Goal: Information Seeking & Learning: Compare options

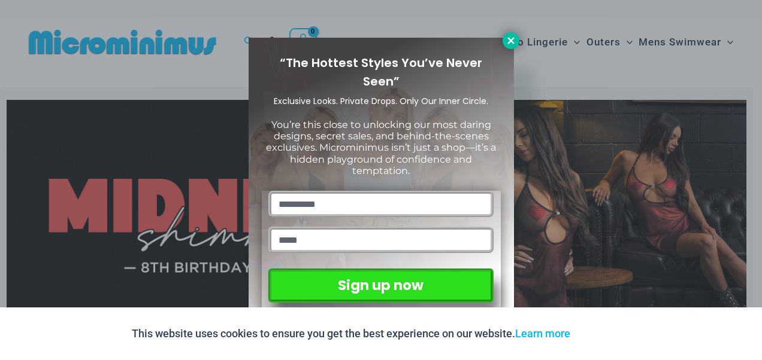
click at [511, 38] on icon at bounding box center [510, 40] width 11 height 11
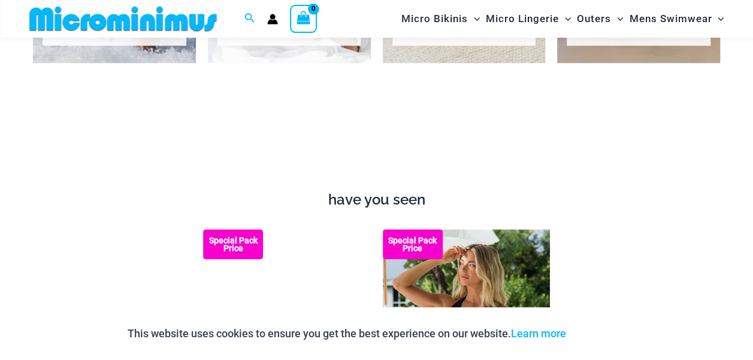
scroll to position [1079, 0]
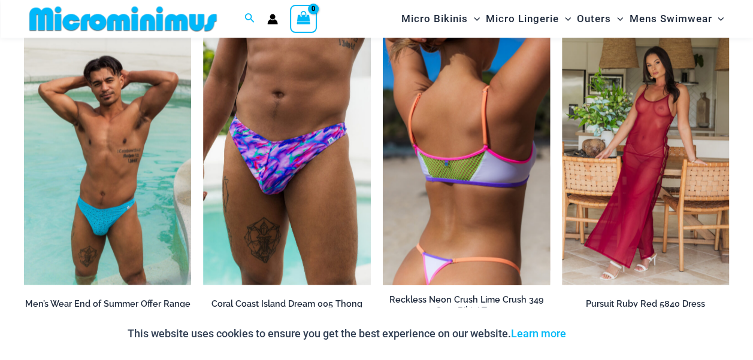
scroll to position [1272, 0]
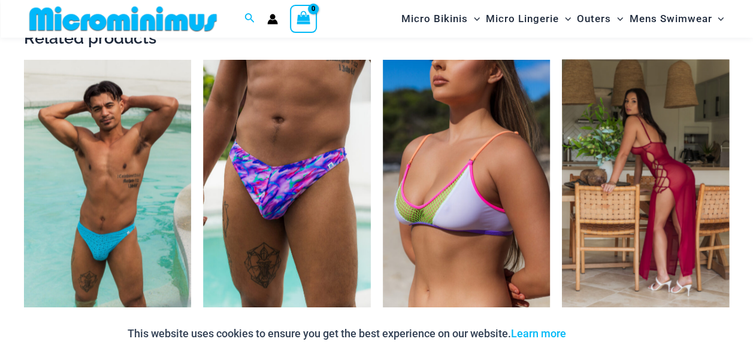
click at [632, 186] on img at bounding box center [645, 185] width 167 height 251
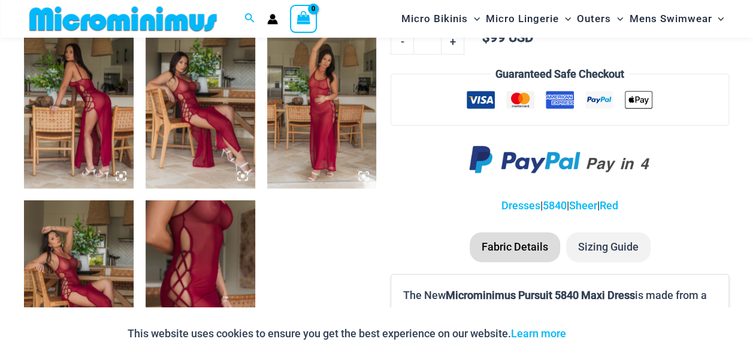
scroll to position [590, 0]
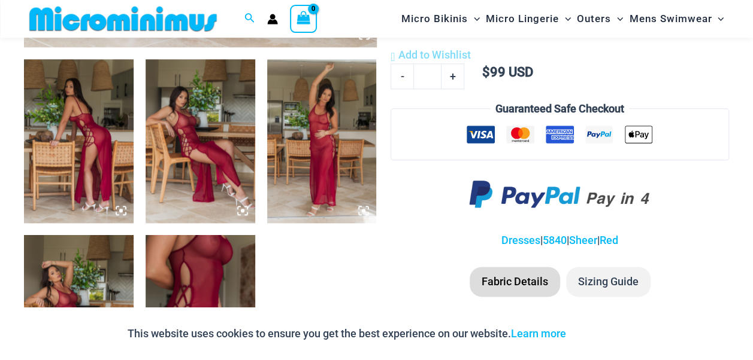
click at [100, 148] on img at bounding box center [79, 141] width 110 height 164
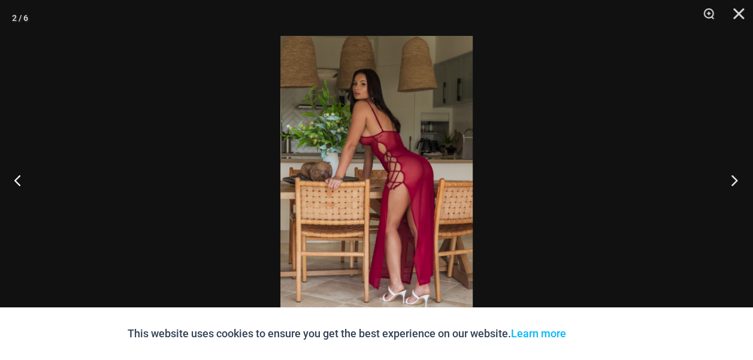
click at [746, 180] on button "Next" at bounding box center [730, 180] width 45 height 60
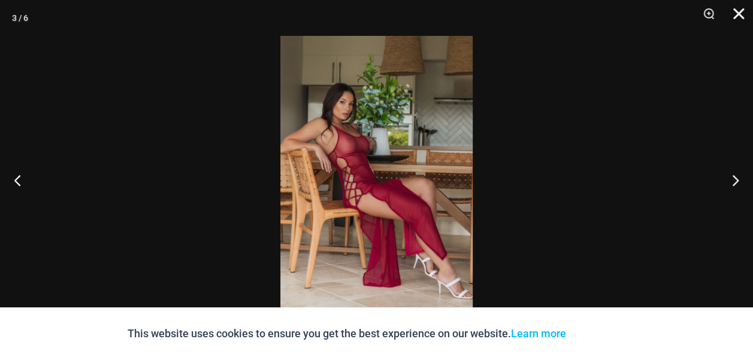
click at [738, 14] on button "Close" at bounding box center [734, 18] width 30 height 36
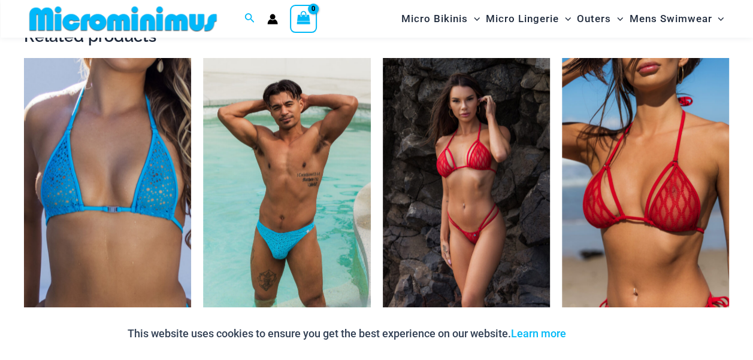
scroll to position [1045, 0]
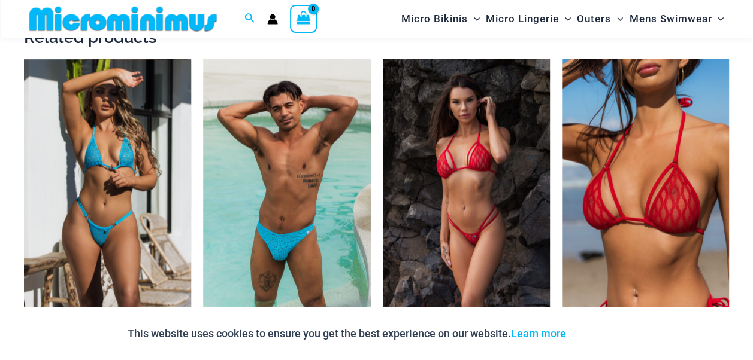
click at [159, 171] on img at bounding box center [107, 184] width 167 height 251
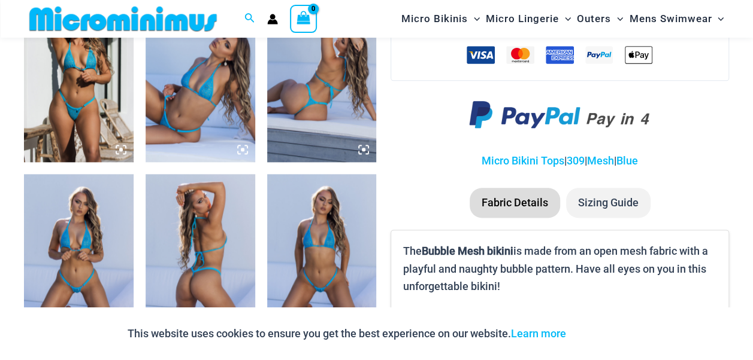
scroll to position [675, 0]
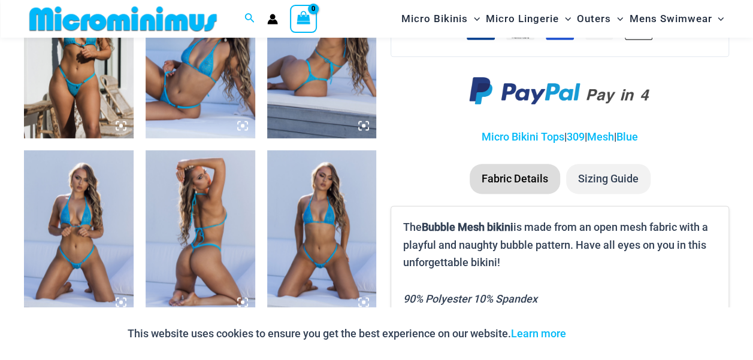
click at [333, 229] on img at bounding box center [322, 232] width 110 height 164
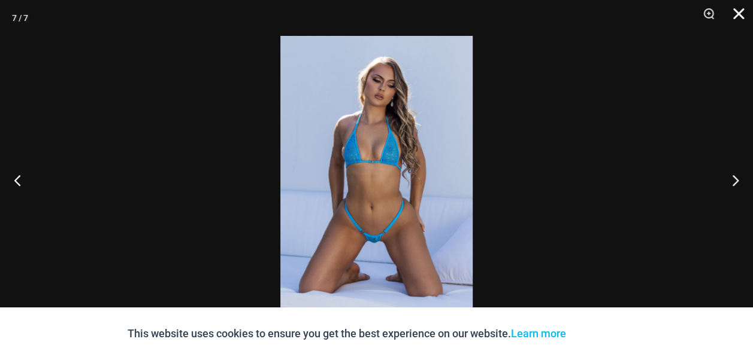
click at [744, 20] on button "Close" at bounding box center [734, 18] width 30 height 36
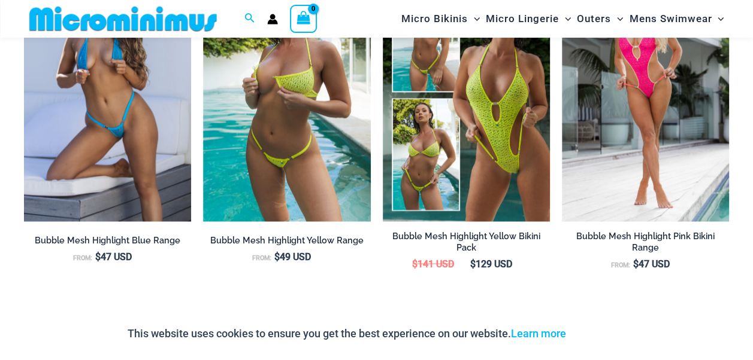
scroll to position [1097, 0]
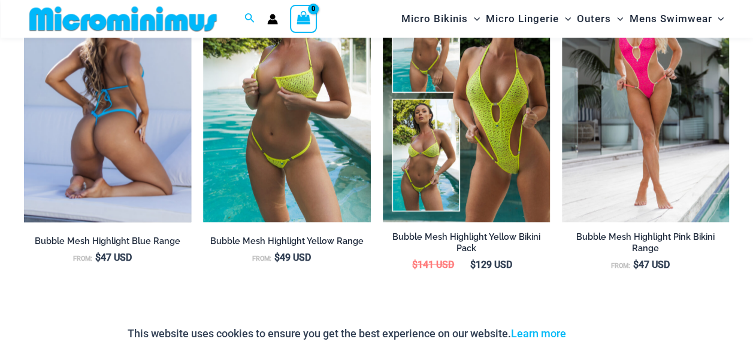
click at [138, 120] on img at bounding box center [107, 97] width 167 height 251
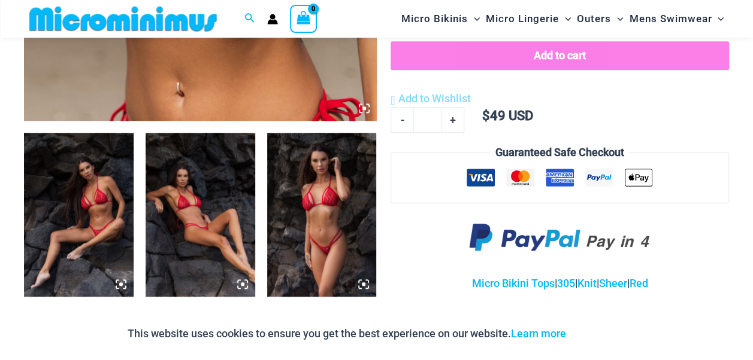
scroll to position [517, 0]
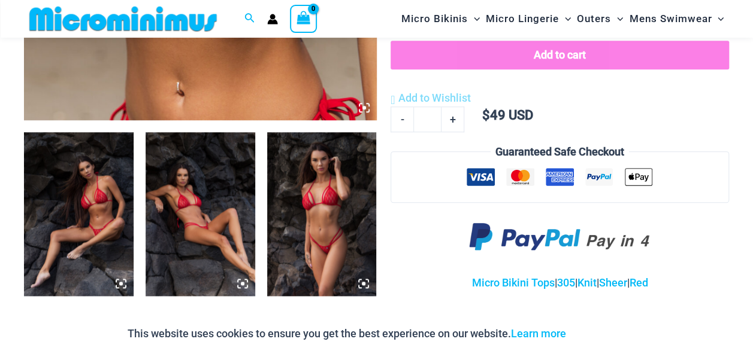
click at [335, 177] on img at bounding box center [322, 214] width 110 height 164
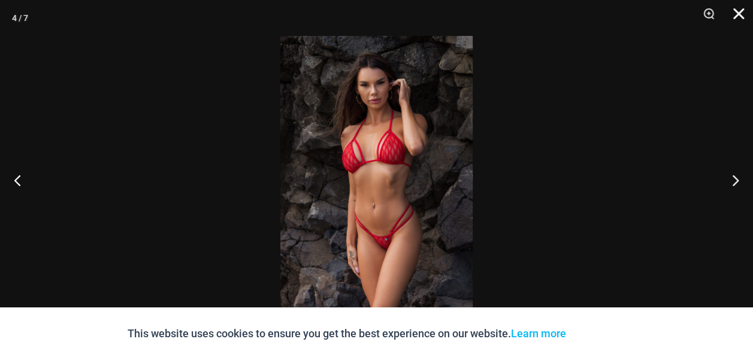
click at [739, 10] on button "Close" at bounding box center [734, 18] width 30 height 36
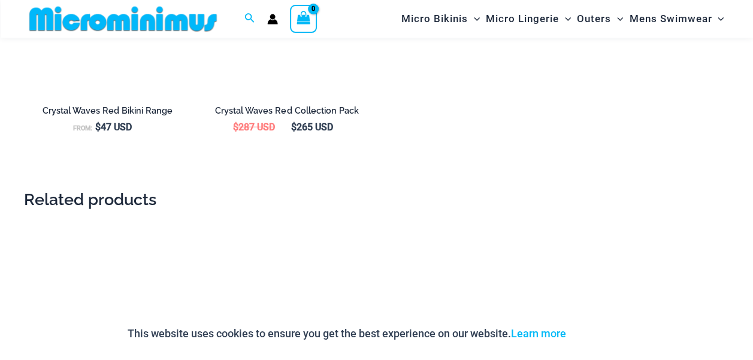
scroll to position [1421, 0]
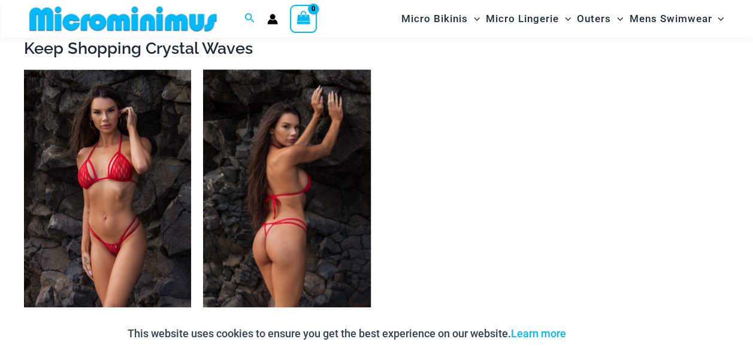
click at [299, 122] on img at bounding box center [286, 195] width 167 height 251
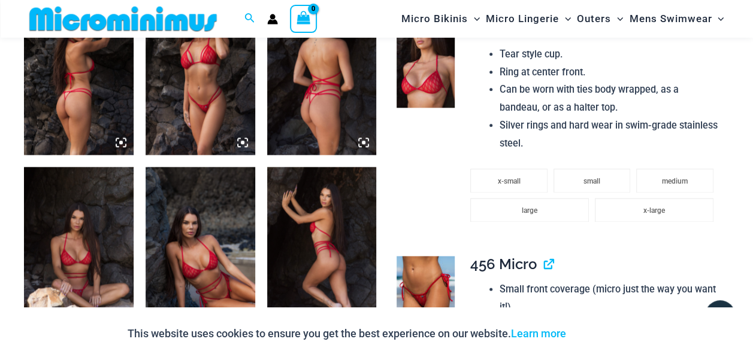
scroll to position [659, 0]
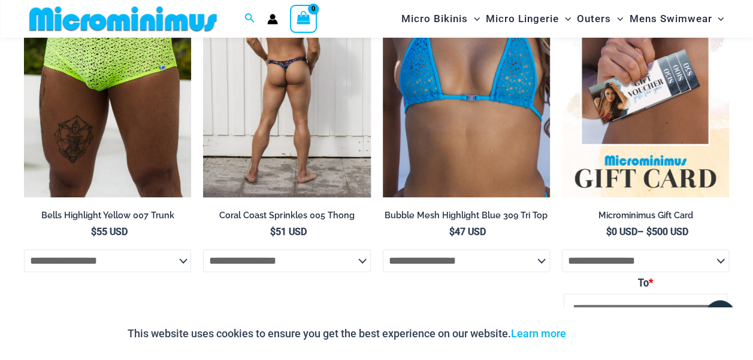
scroll to position [2387, 0]
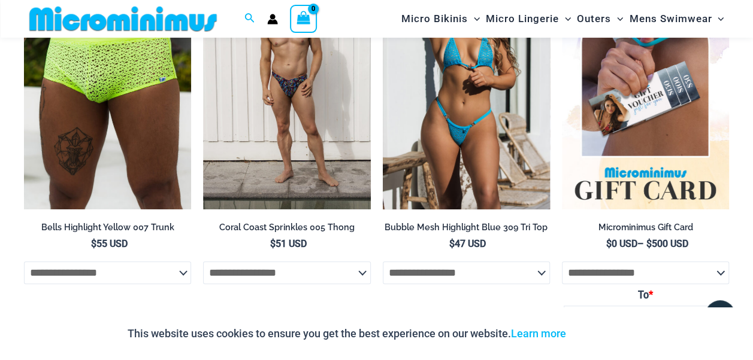
click at [431, 125] on img at bounding box center [466, 84] width 167 height 251
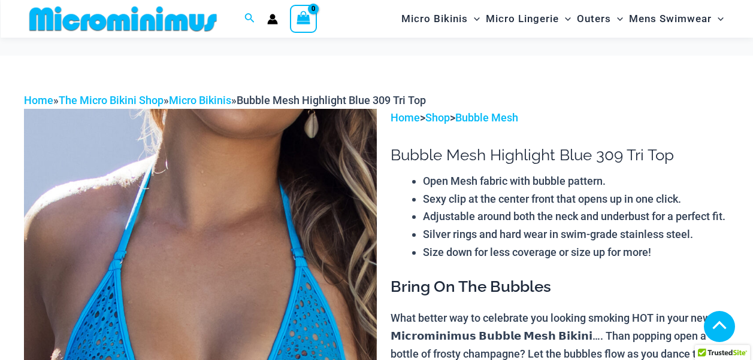
scroll to position [1127, 0]
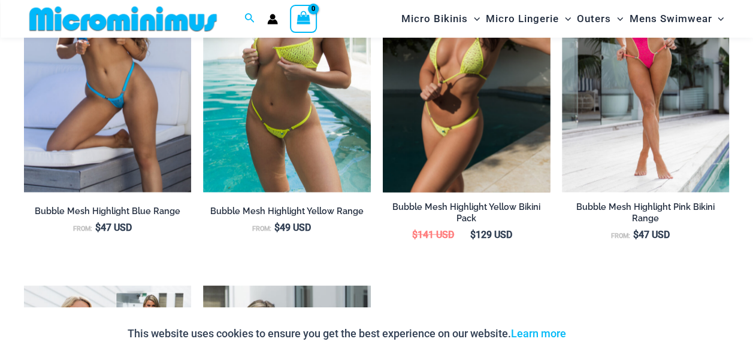
drag, startPoint x: 456, startPoint y: 108, endPoint x: 406, endPoint y: 93, distance: 51.9
click at [406, 93] on img at bounding box center [466, 67] width 167 height 251
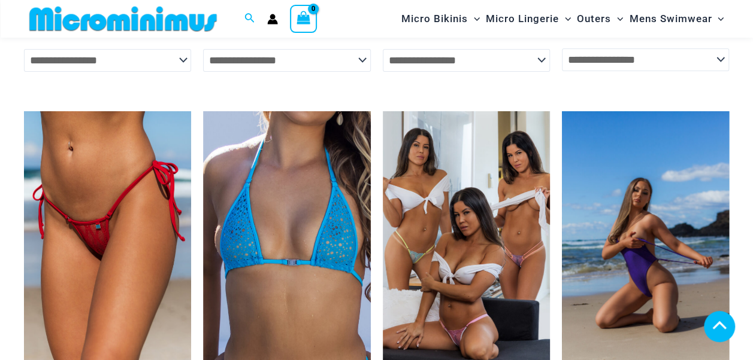
scroll to position [2369, 0]
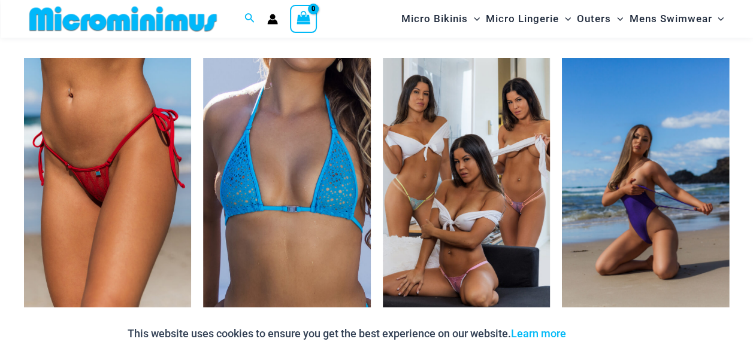
click at [634, 201] on img at bounding box center [645, 183] width 167 height 251
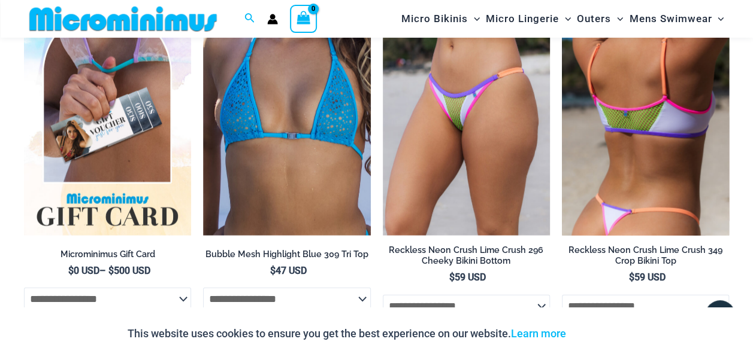
scroll to position [1388, 0]
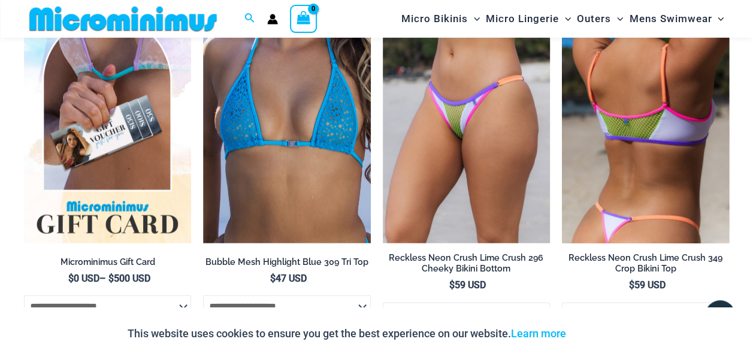
click at [660, 159] on img at bounding box center [645, 118] width 167 height 251
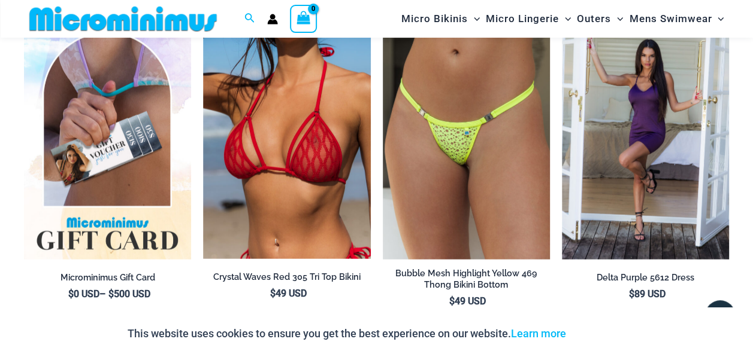
scroll to position [1508, 0]
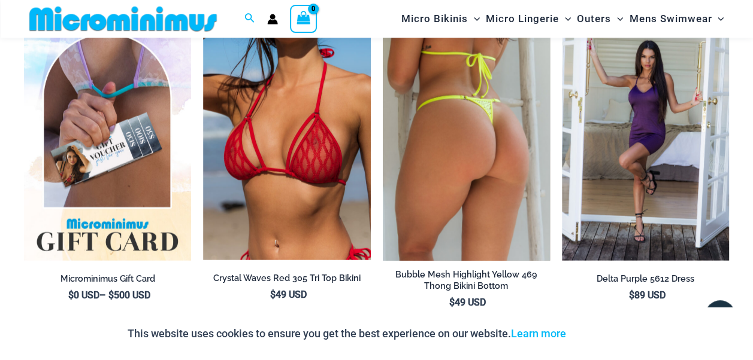
click at [481, 174] on img at bounding box center [466, 135] width 167 height 251
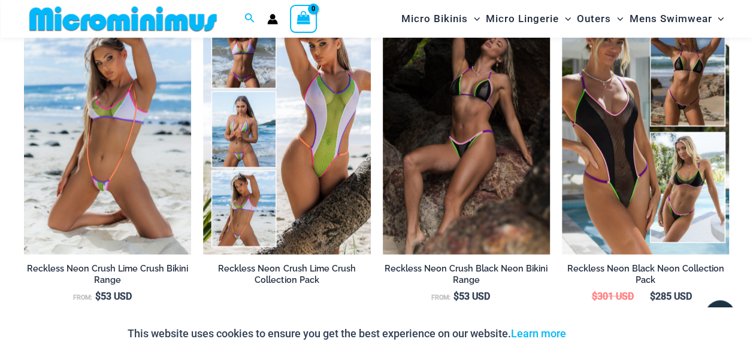
scroll to position [1096, 0]
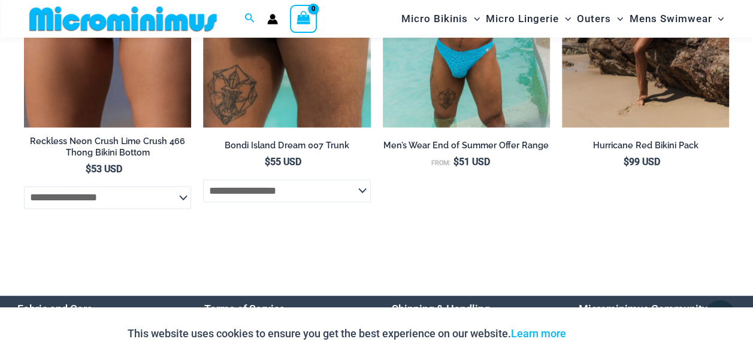
scroll to position [3007, 0]
